Goal: Navigation & Orientation: Find specific page/section

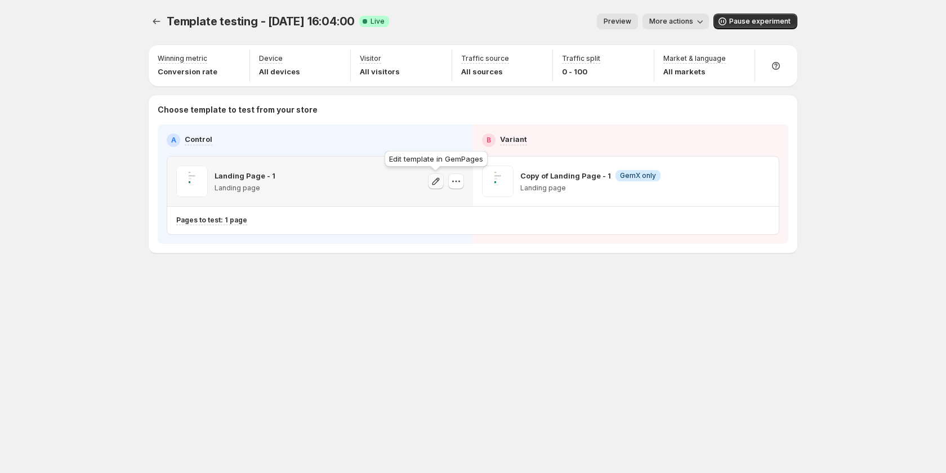
click at [438, 180] on icon "button" at bounding box center [435, 180] width 7 height 7
